Goal: Transaction & Acquisition: Book appointment/travel/reservation

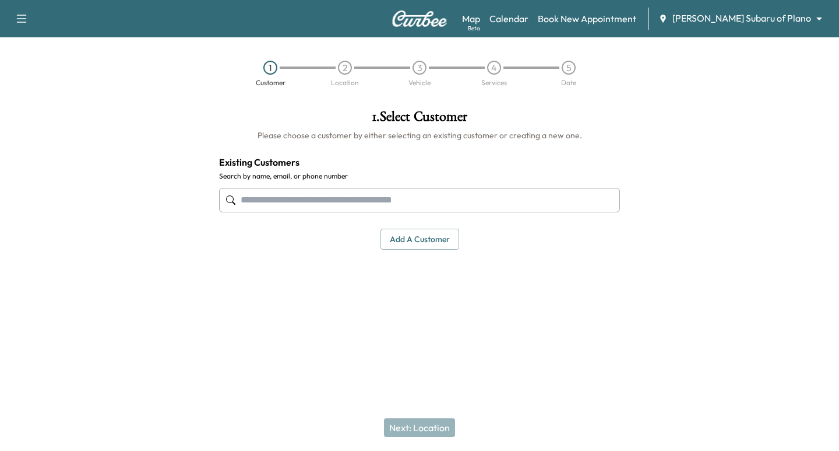
click at [735, 12] on body "Support Log Out Map Beta Calendar Book New Appointment [PERSON_NAME] Subaru of …" at bounding box center [419, 225] width 839 height 451
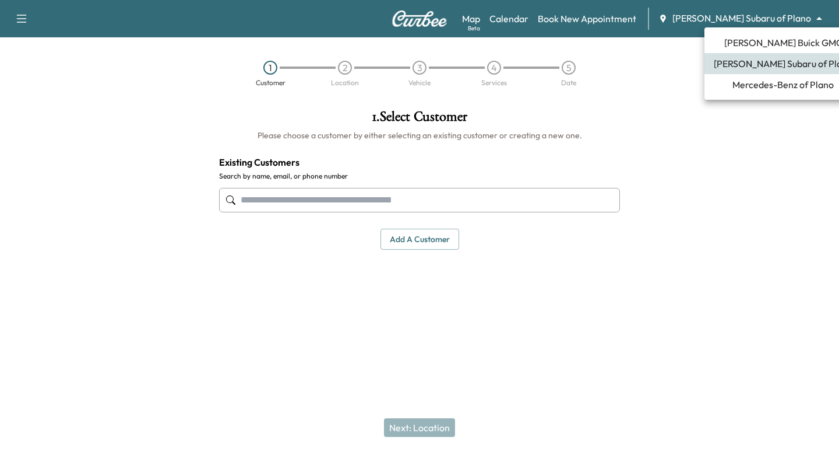
drag, startPoint x: 783, startPoint y: 44, endPoint x: 766, endPoint y: 50, distance: 18.6
click at [783, 44] on span "[PERSON_NAME] Buick GMC" at bounding box center [784, 43] width 118 height 14
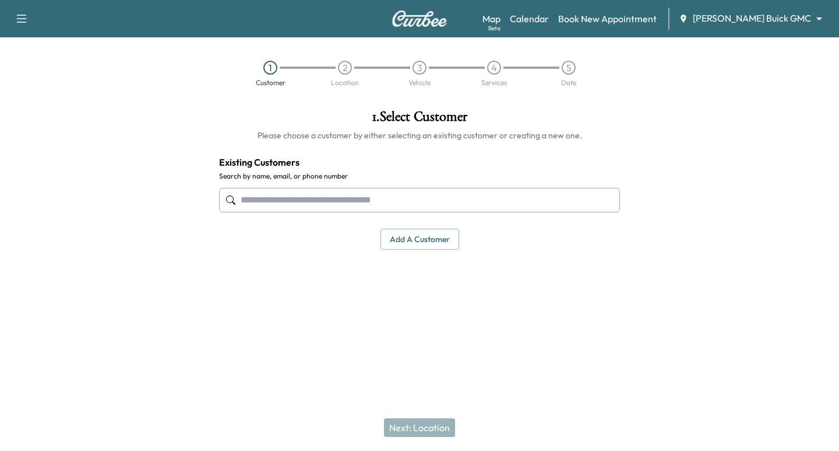
click at [340, 193] on input "text" at bounding box center [419, 200] width 401 height 24
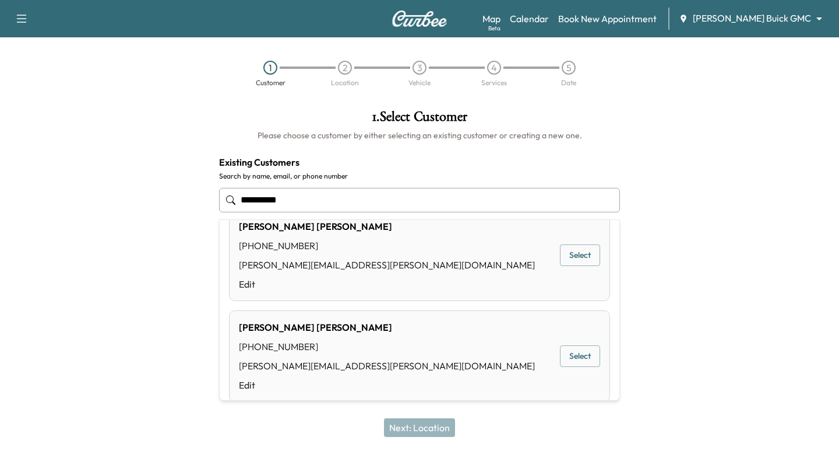
scroll to position [141, 0]
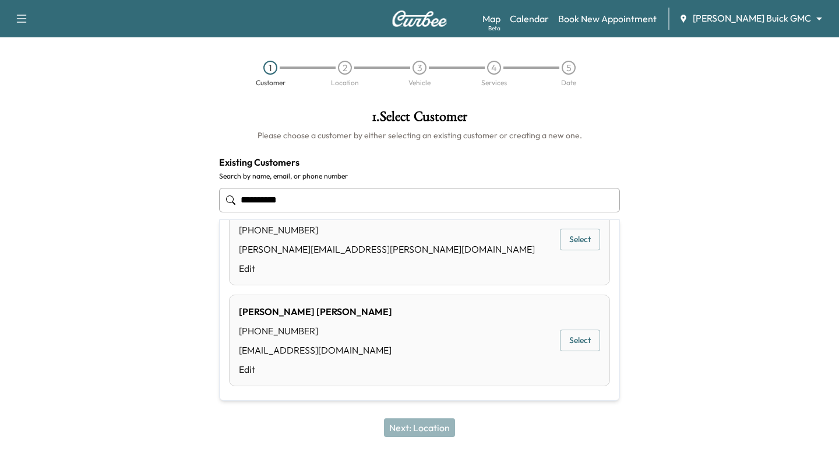
click at [561, 337] on button "Select" at bounding box center [580, 340] width 40 height 22
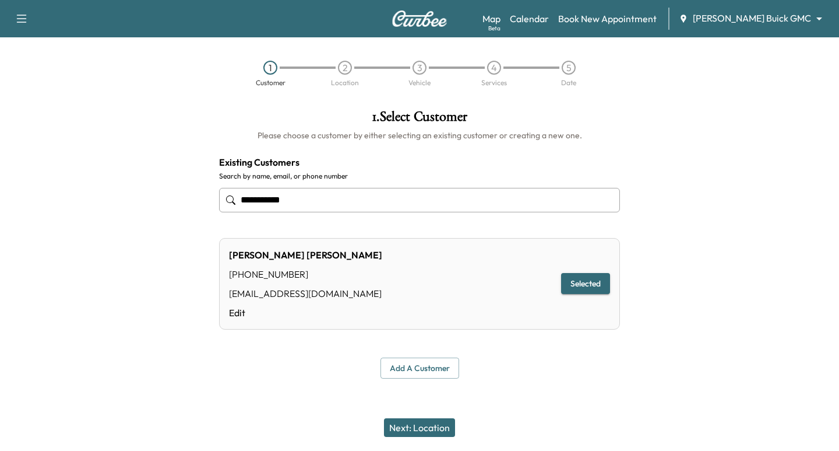
type input "**********"
click at [430, 425] on button "Next: Location" at bounding box center [419, 427] width 71 height 19
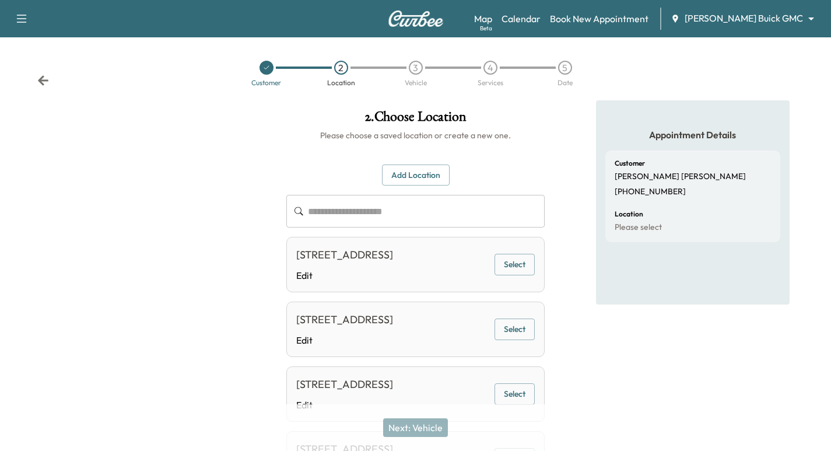
click at [504, 271] on button "Select" at bounding box center [514, 265] width 40 height 22
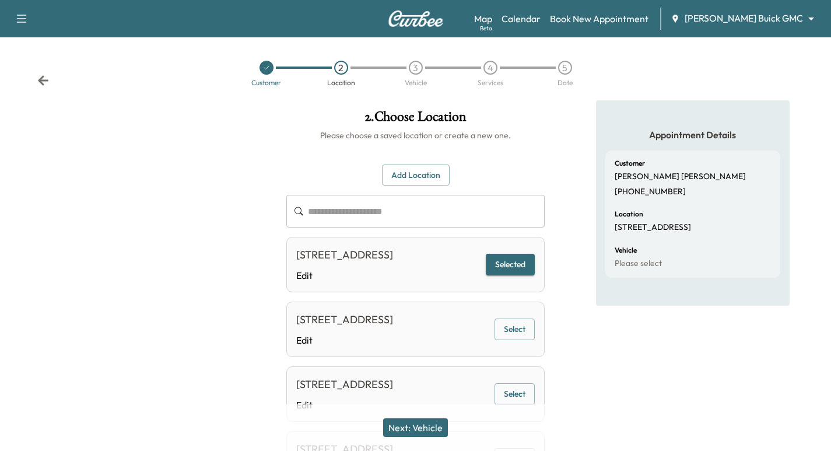
click at [416, 428] on button "Next: Vehicle" at bounding box center [415, 427] width 65 height 19
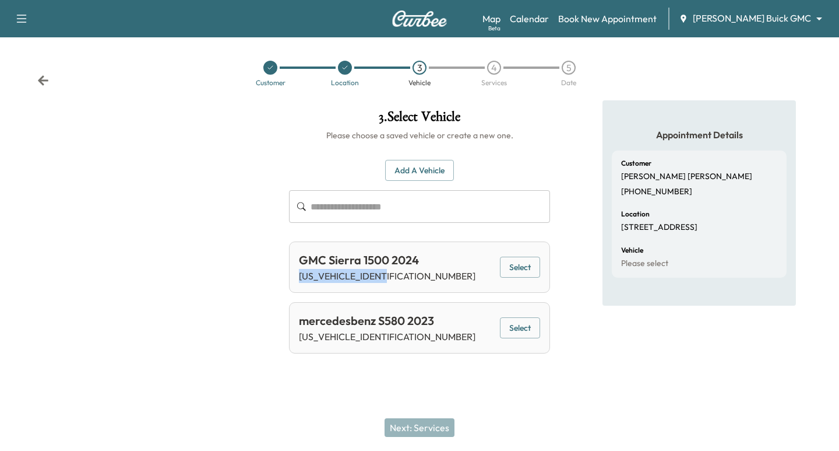
drag, startPoint x: 403, startPoint y: 273, endPoint x: 289, endPoint y: 270, distance: 113.7
click at [288, 271] on div "3 . Select Vehicle Please choose a saved vehicle or create a new one. Add a Veh…" at bounding box center [420, 231] width 280 height 262
copy p "[US_VEHICLE_IDENTIFICATION_NUMBER]"
